Goal: Navigation & Orientation: Find specific page/section

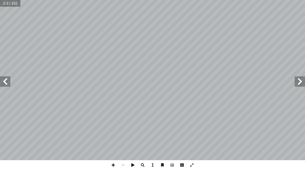
click at [300, 82] on span at bounding box center [300, 81] width 10 height 10
click at [298, 83] on span at bounding box center [300, 81] width 10 height 10
click at [299, 84] on span at bounding box center [300, 81] width 10 height 10
click at [5, 83] on span at bounding box center [5, 81] width 10 height 10
click at [5, 82] on span at bounding box center [5, 81] width 10 height 10
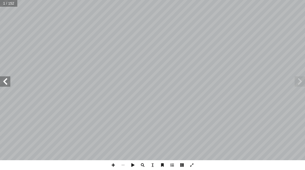
click at [3, 81] on span at bounding box center [5, 81] width 10 height 10
click at [3, 80] on span at bounding box center [5, 81] width 10 height 10
click at [4, 81] on span at bounding box center [5, 81] width 10 height 10
click at [6, 82] on span at bounding box center [5, 81] width 10 height 10
click at [6, 84] on span at bounding box center [5, 81] width 10 height 10
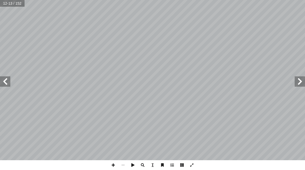
click at [6, 84] on span at bounding box center [5, 81] width 10 height 10
click at [5, 83] on span at bounding box center [5, 81] width 10 height 10
click at [3, 83] on span at bounding box center [5, 81] width 10 height 10
click at [9, 82] on span at bounding box center [5, 81] width 10 height 10
click at [5, 85] on span at bounding box center [5, 81] width 10 height 10
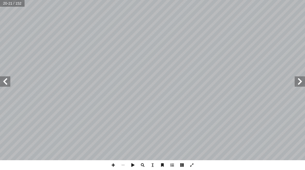
click at [3, 83] on span at bounding box center [5, 81] width 10 height 10
click at [3, 82] on span at bounding box center [5, 81] width 10 height 10
click at [4, 82] on span at bounding box center [5, 81] width 10 height 10
click at [7, 82] on span at bounding box center [5, 81] width 10 height 10
